Goal: Task Accomplishment & Management: Use online tool/utility

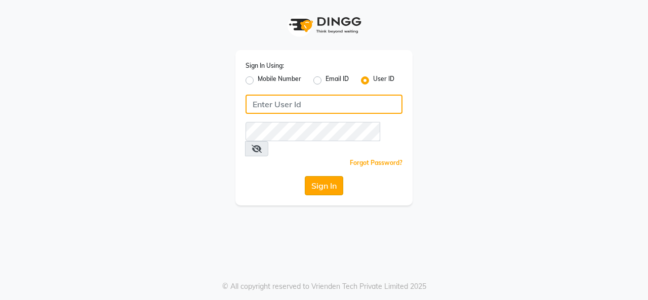
type input "theorchardsalon"
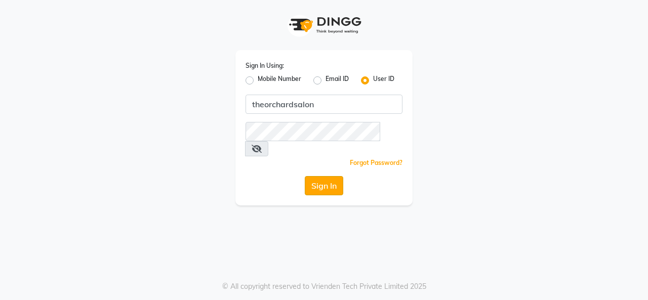
click at [329, 176] on button "Sign In" at bounding box center [324, 185] width 38 height 19
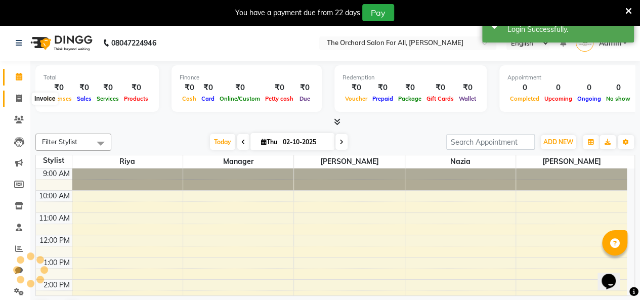
click at [15, 97] on span at bounding box center [19, 99] width 18 height 12
select select "54"
select select "service"
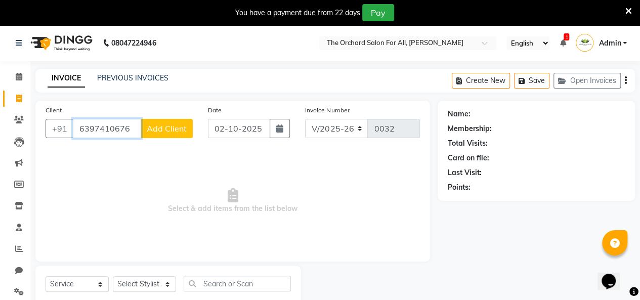
type input "6397410676"
click at [169, 127] on span "Add Client" at bounding box center [167, 128] width 40 height 10
select select "38"
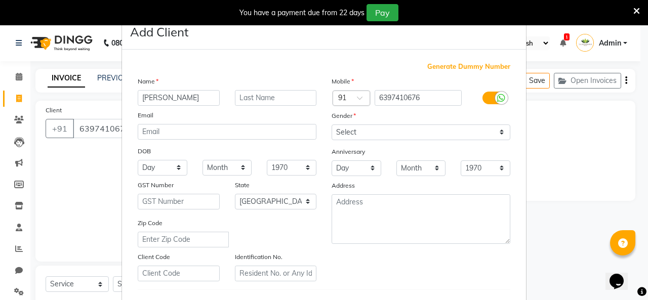
type input "[PERSON_NAME]"
type input "Joshi"
click at [178, 167] on select "Day 01 02 03 04 05 06 07 08 09 10 11 12 13 14 15 16 17 18 19 20 21 22 23 24 25 …" at bounding box center [163, 168] width 50 height 16
click at [378, 128] on select "Select [DEMOGRAPHIC_DATA] [DEMOGRAPHIC_DATA] Other Prefer Not To Say" at bounding box center [420, 132] width 179 height 16
select select "[DEMOGRAPHIC_DATA]"
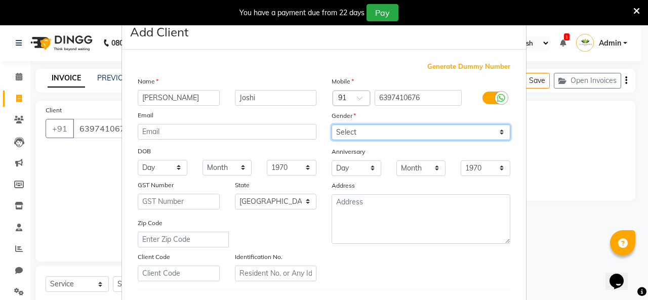
click at [331, 124] on select "Select [DEMOGRAPHIC_DATA] [DEMOGRAPHIC_DATA] Other Prefer Not To Say" at bounding box center [420, 132] width 179 height 16
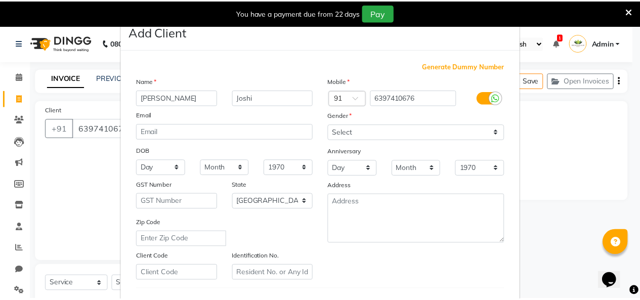
scroll to position [165, 0]
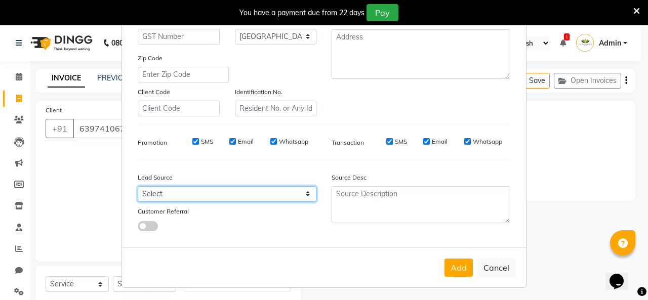
click at [305, 189] on select "Select Walk-in Referral Internet Friend Word of Mouth Advertisement Facebook Ju…" at bounding box center [227, 194] width 179 height 16
select select "661"
click at [138, 186] on select "Select Walk-in Referral Internet Friend Word of Mouth Advertisement Facebook Ju…" at bounding box center [227, 194] width 179 height 16
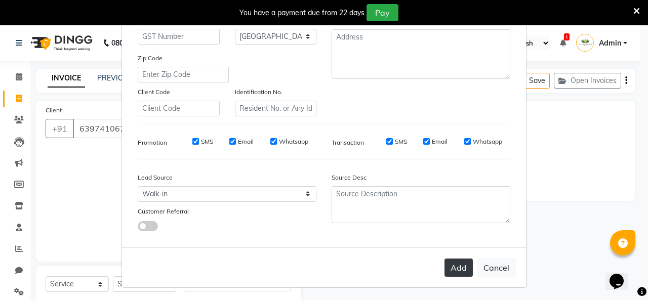
click at [454, 262] on button "Add" at bounding box center [458, 268] width 28 height 18
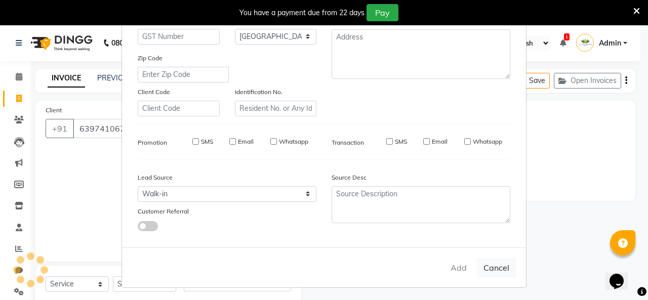
select select
select select "null"
select select
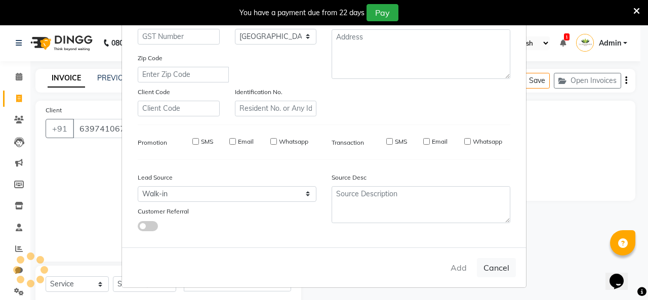
select select
checkbox input "false"
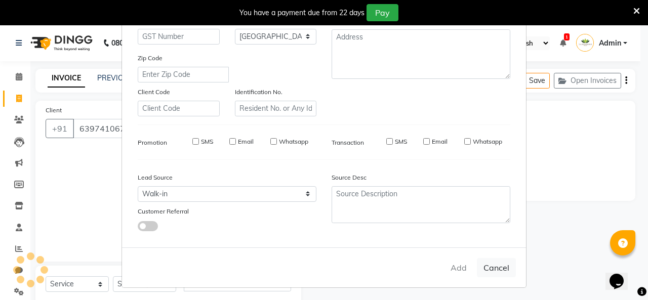
checkbox input "false"
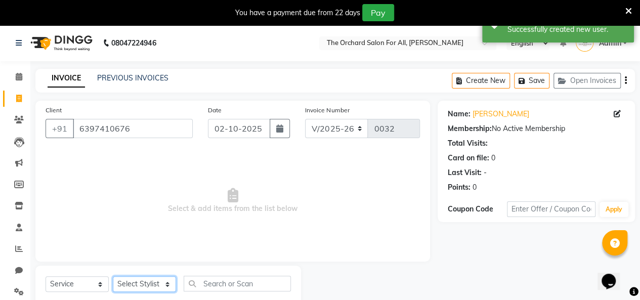
click at [167, 285] on select "Select Stylist [PERSON_NAME] [PERSON_NAME] [PERSON_NAME] Manager [PERSON_NAME] …" at bounding box center [144, 284] width 63 height 16
select select "59025"
click at [113, 276] on select "Select Stylist [PERSON_NAME] [PERSON_NAME] [PERSON_NAME] Manager [PERSON_NAME] …" at bounding box center [144, 284] width 63 height 16
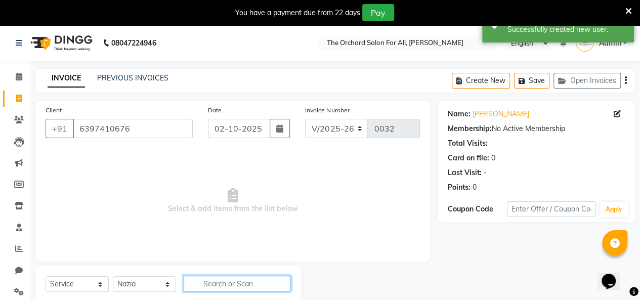
click at [205, 284] on input "text" at bounding box center [237, 284] width 107 height 16
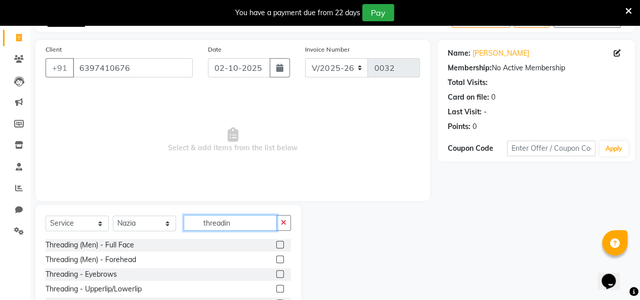
scroll to position [81, 0]
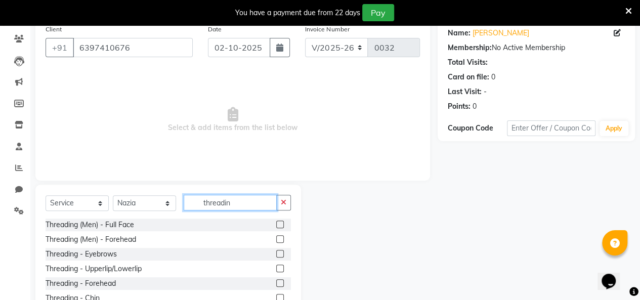
type input "threadin"
click at [276, 257] on div at bounding box center [279, 255] width 7 height 11
click at [276, 254] on label at bounding box center [280, 254] width 8 height 8
click at [276, 254] on input "checkbox" at bounding box center [279, 254] width 7 height 7
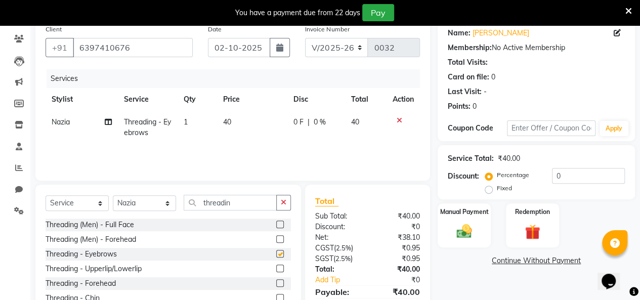
checkbox input "false"
click at [276, 270] on label at bounding box center [280, 269] width 8 height 8
click at [276, 270] on input "checkbox" at bounding box center [279, 269] width 7 height 7
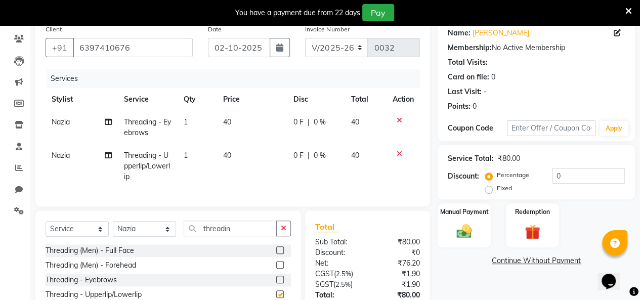
checkbox input "false"
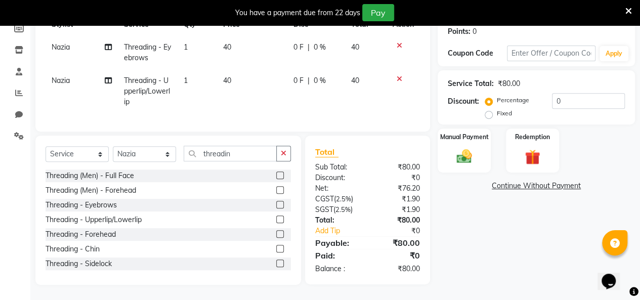
scroll to position [163, 0]
click at [276, 249] on label at bounding box center [280, 249] width 8 height 8
click at [276, 249] on input "checkbox" at bounding box center [279, 249] width 7 height 7
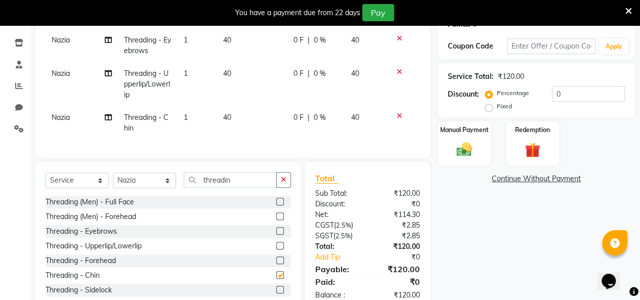
checkbox input "false"
click at [276, 235] on label at bounding box center [280, 231] width 8 height 8
click at [276, 235] on input "checkbox" at bounding box center [279, 231] width 7 height 7
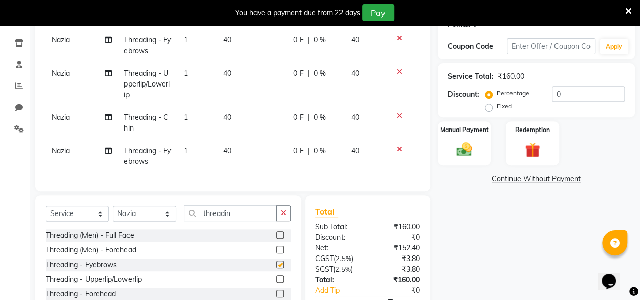
checkbox input "false"
click at [69, 148] on span "Nazia" at bounding box center [61, 150] width 18 height 9
select select "59025"
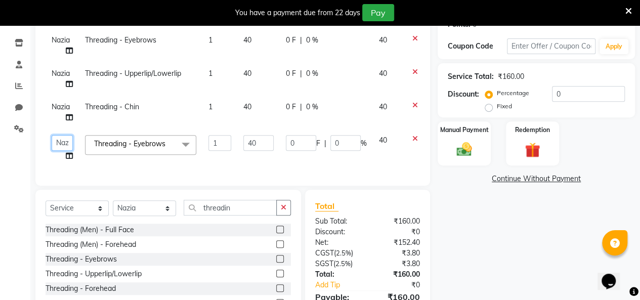
click at [69, 144] on select "[PERSON_NAME] [PERSON_NAME] [PERSON_NAME] Manager [PERSON_NAME] [PERSON_NAME] […" at bounding box center [62, 143] width 21 height 16
select select "2171"
click at [256, 104] on td "40" at bounding box center [258, 112] width 42 height 33
select select "59025"
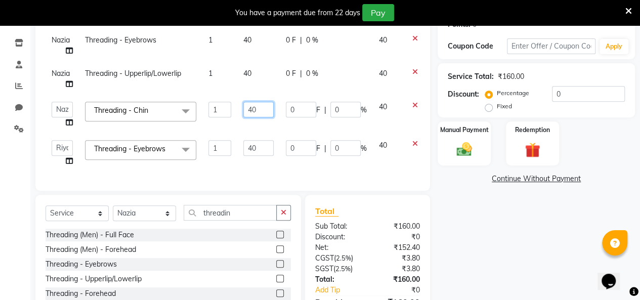
click at [251, 110] on input "40" at bounding box center [258, 110] width 30 height 16
type input "50"
click at [424, 163] on div "Client [PHONE_NUMBER] Date [DATE] Invoice Number V/2025 V/[PHONE_NUMBER] Servic…" at bounding box center [232, 64] width 395 height 253
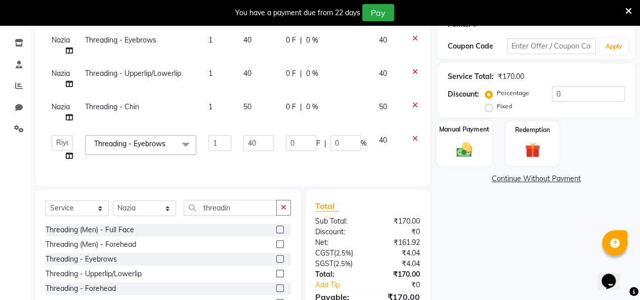
click at [485, 138] on div "Manual Payment" at bounding box center [464, 143] width 55 height 46
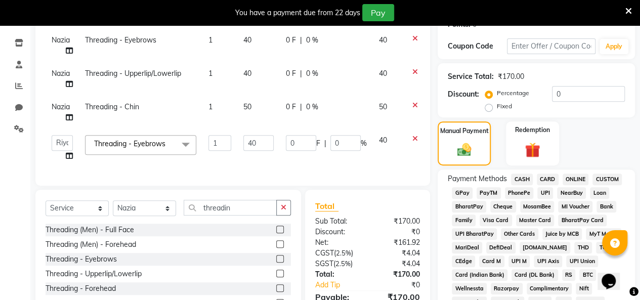
click at [578, 181] on span "ONLINE" at bounding box center [576, 180] width 26 height 12
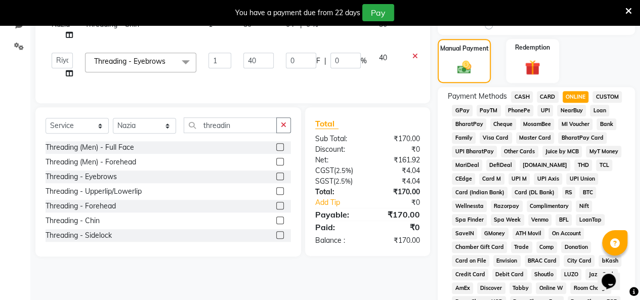
scroll to position [264, 0]
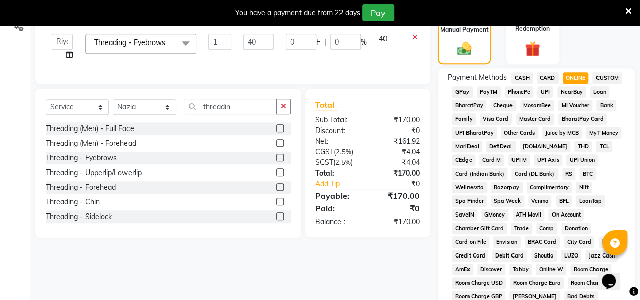
click at [486, 91] on span "PayTM" at bounding box center [489, 92] width 24 height 12
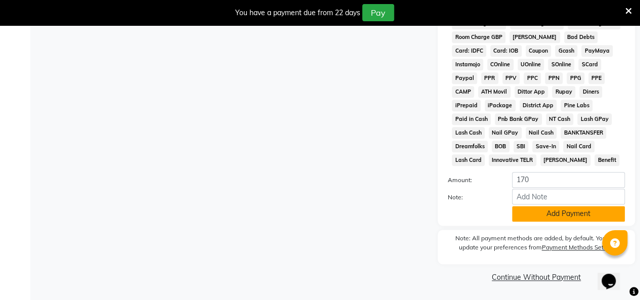
click at [534, 213] on button "Add Payment" at bounding box center [568, 214] width 113 height 16
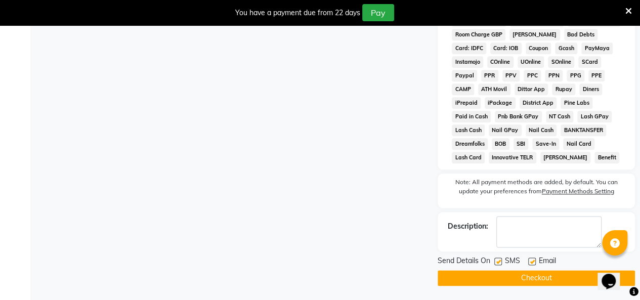
click at [516, 281] on button "Checkout" at bounding box center [536, 278] width 197 height 16
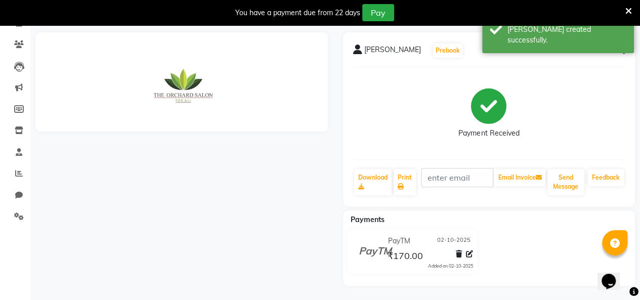
scroll to position [291, 0]
